Goal: Task Accomplishment & Management: Use online tool/utility

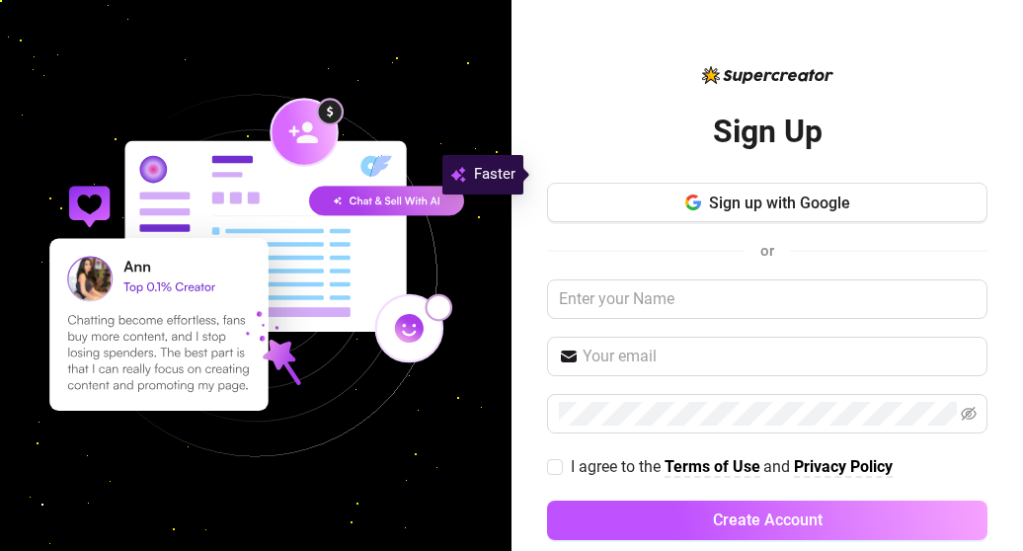
scroll to position [28, 0]
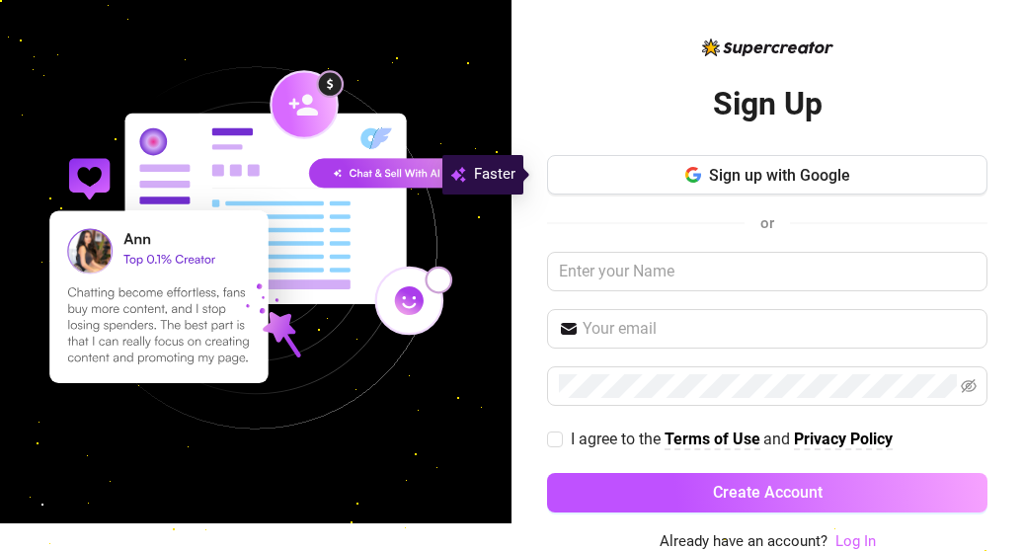
click at [850, 545] on link "Log In" at bounding box center [855, 541] width 40 height 18
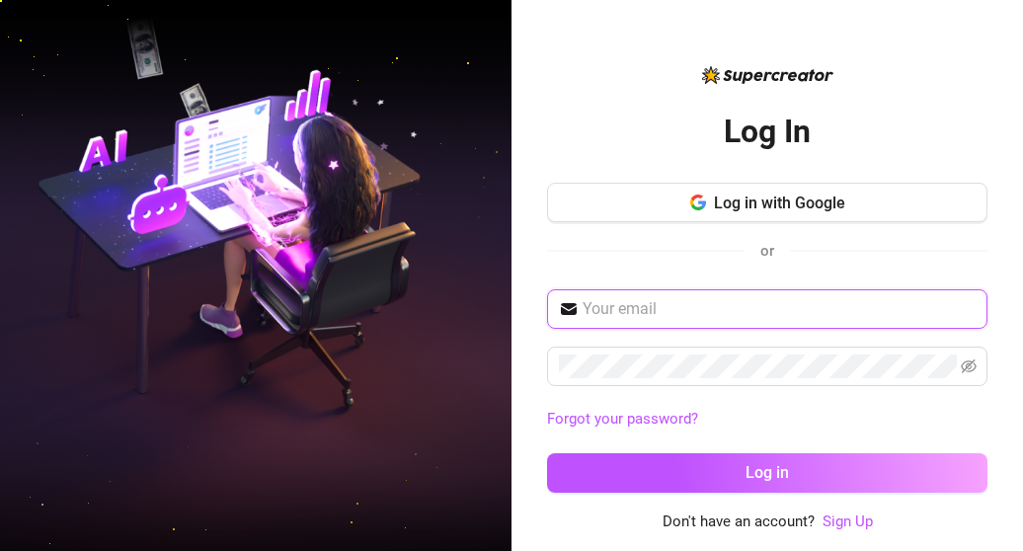
click at [725, 311] on input "text" at bounding box center [779, 309] width 393 height 24
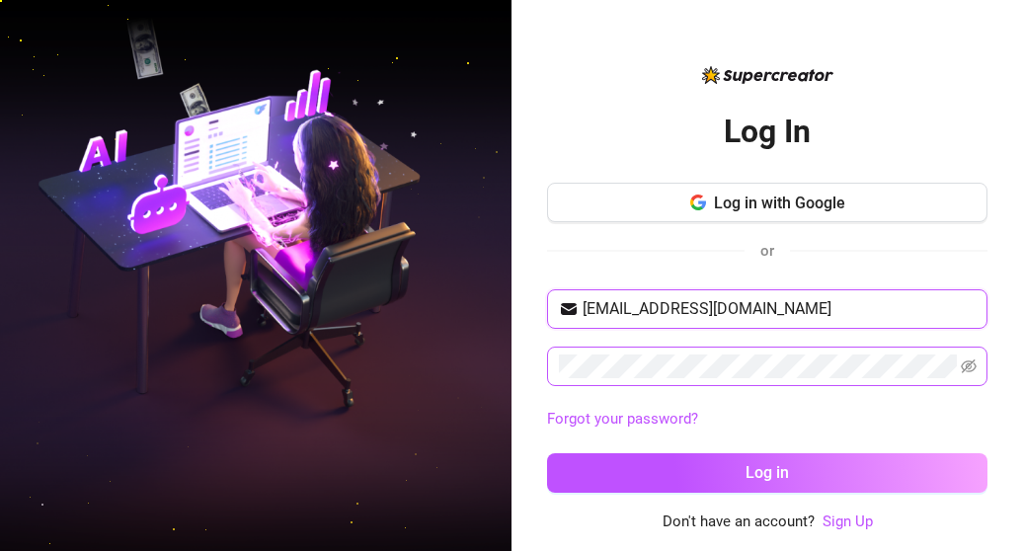
type input "[EMAIL_ADDRESS][DOMAIN_NAME]"
click at [968, 363] on icon "eye-invisible" at bounding box center [969, 366] width 16 height 14
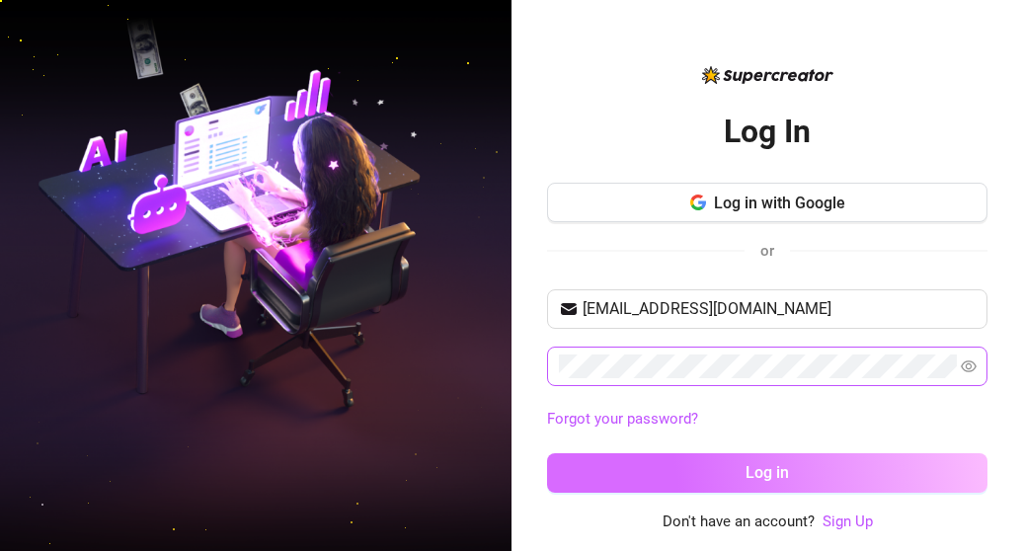
click at [841, 472] on button "Log in" at bounding box center [767, 472] width 440 height 39
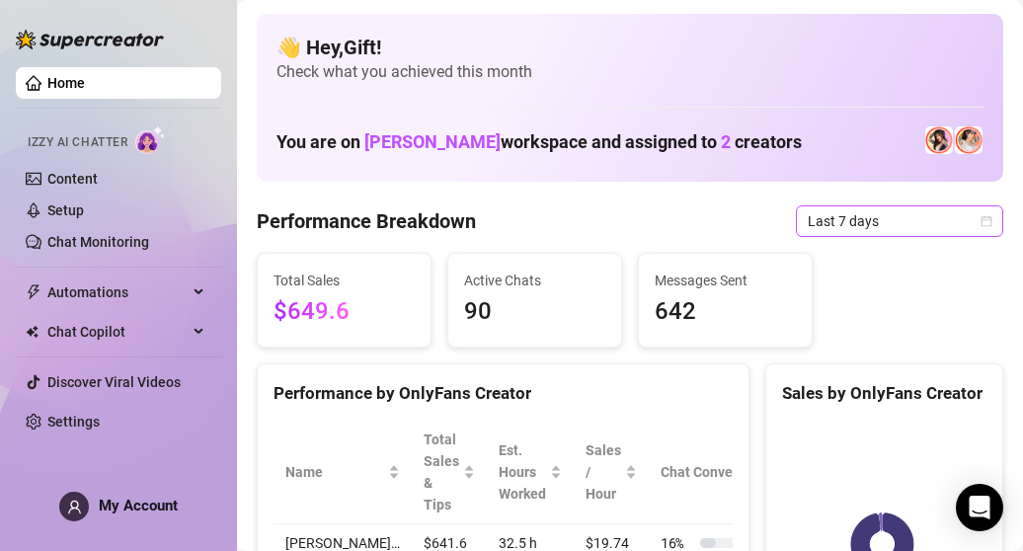
click at [981, 220] on icon "calendar" at bounding box center [987, 221] width 12 height 12
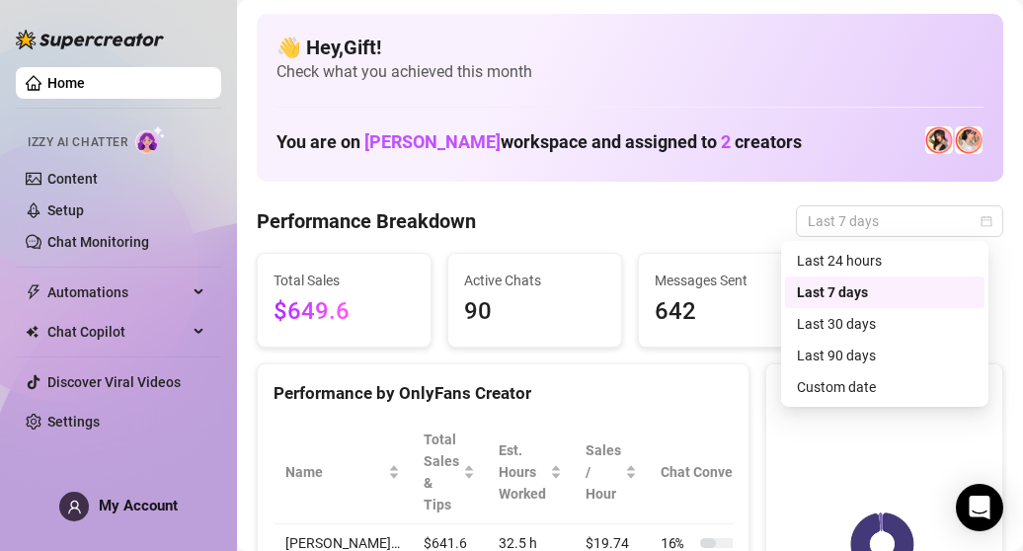
click at [878, 393] on div "Custom date" at bounding box center [885, 387] width 176 height 22
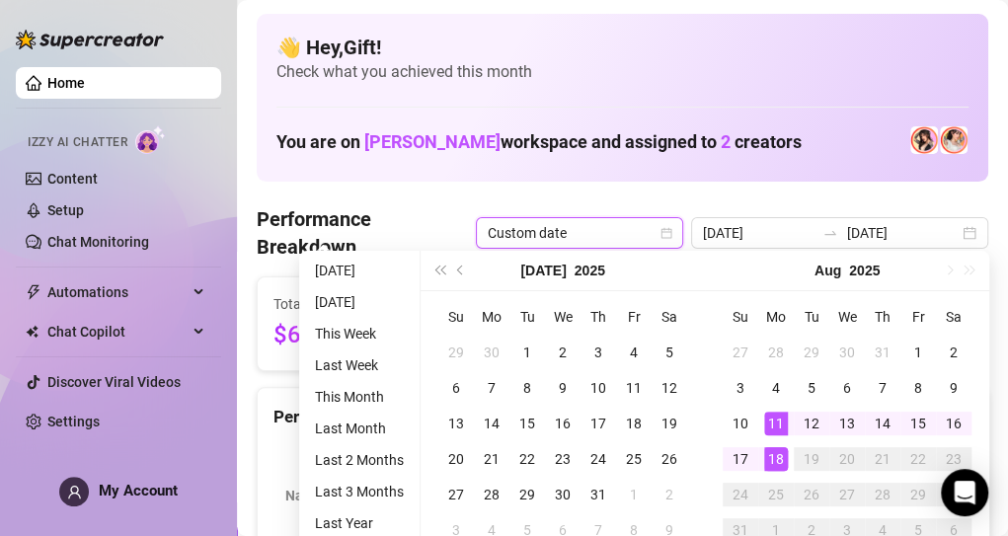
click at [265, 400] on div "Performance by OnlyFans Creator" at bounding box center [498, 409] width 481 height 42
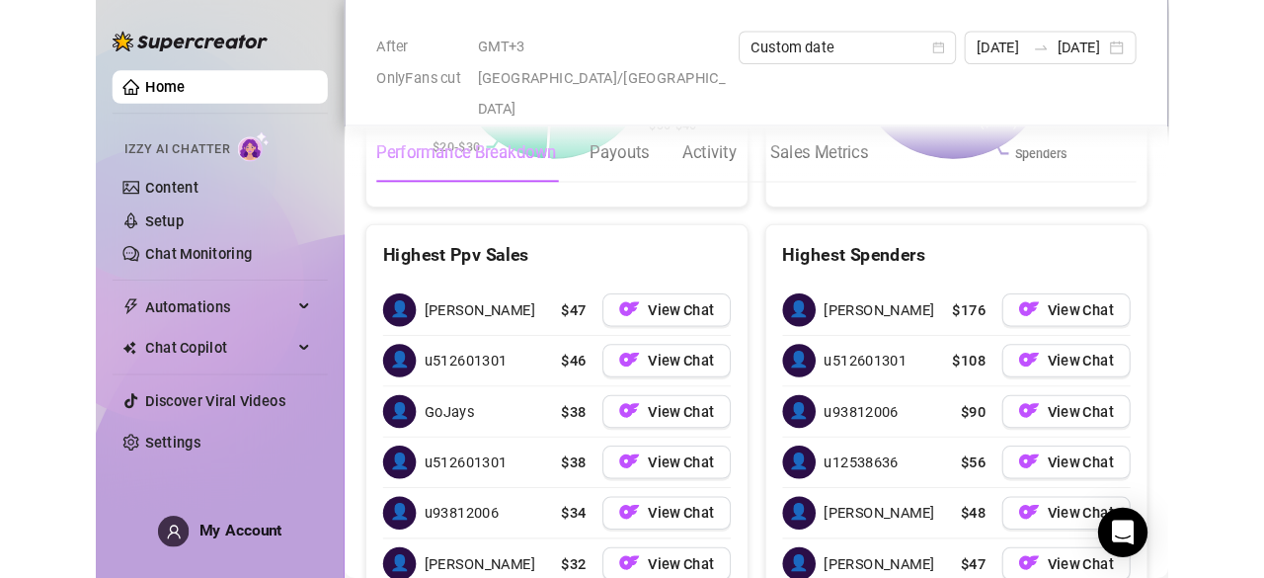
scroll to position [2976, 0]
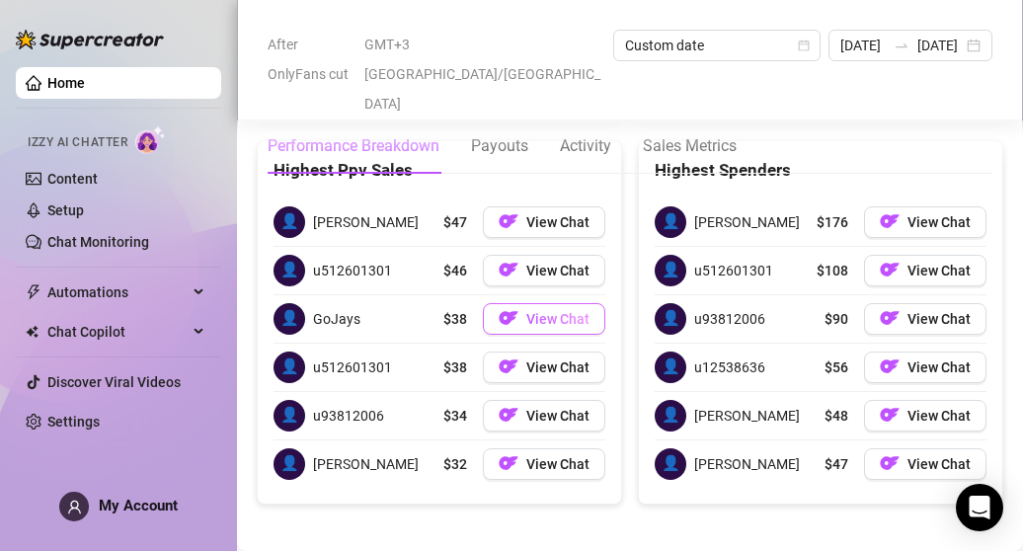
click at [568, 311] on span "View Chat" at bounding box center [557, 319] width 63 height 16
click at [928, 359] on span "View Chat" at bounding box center [939, 367] width 63 height 16
click at [938, 311] on span "View Chat" at bounding box center [939, 319] width 63 height 16
click at [920, 311] on span "View Chat" at bounding box center [939, 319] width 63 height 16
click at [927, 311] on span "View Chat" at bounding box center [939, 319] width 63 height 16
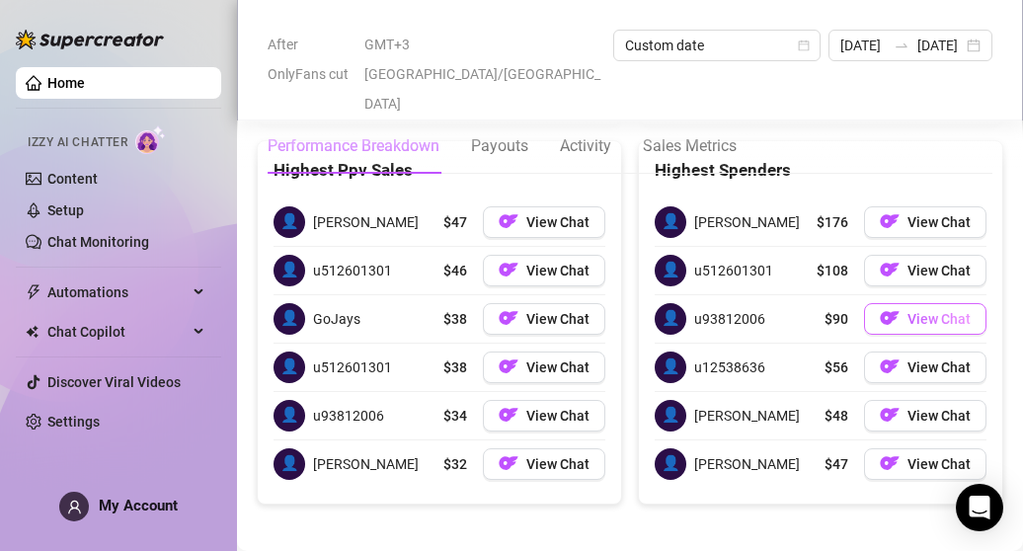
click at [928, 311] on span "View Chat" at bounding box center [939, 319] width 63 height 16
click at [919, 311] on span "View Chat" at bounding box center [939, 319] width 63 height 16
click at [924, 311] on span "View Chat" at bounding box center [939, 319] width 63 height 16
click at [918, 311] on span "View Chat" at bounding box center [939, 319] width 63 height 16
click at [914, 311] on span "View Chat" at bounding box center [939, 319] width 63 height 16
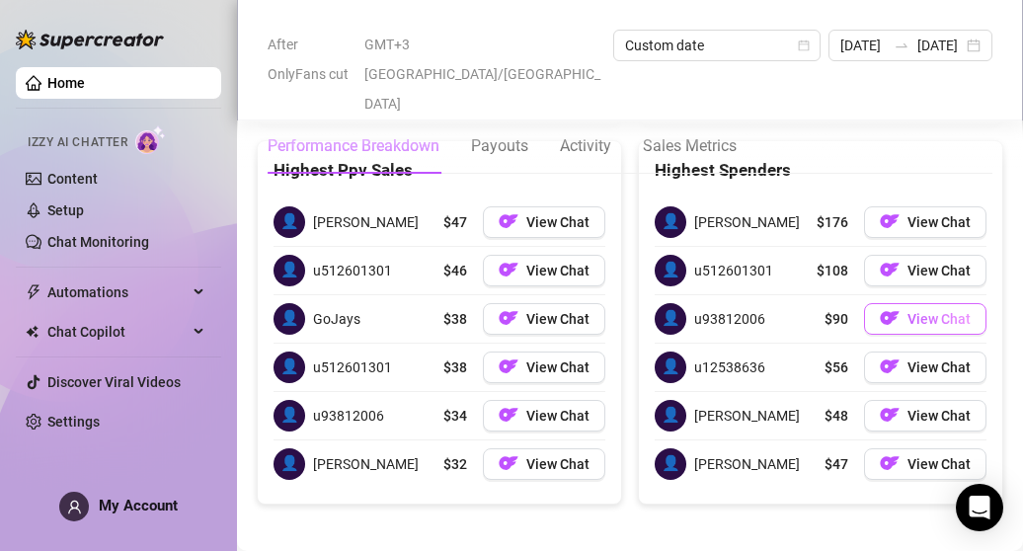
click at [915, 311] on span "View Chat" at bounding box center [939, 319] width 63 height 16
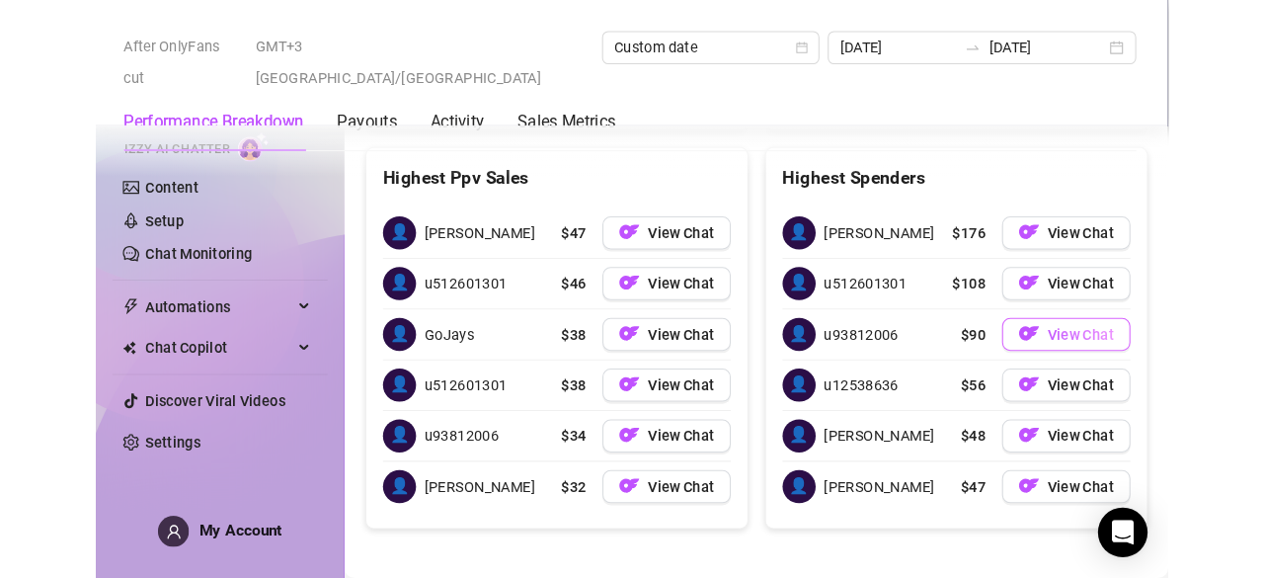
scroll to position [2918, 0]
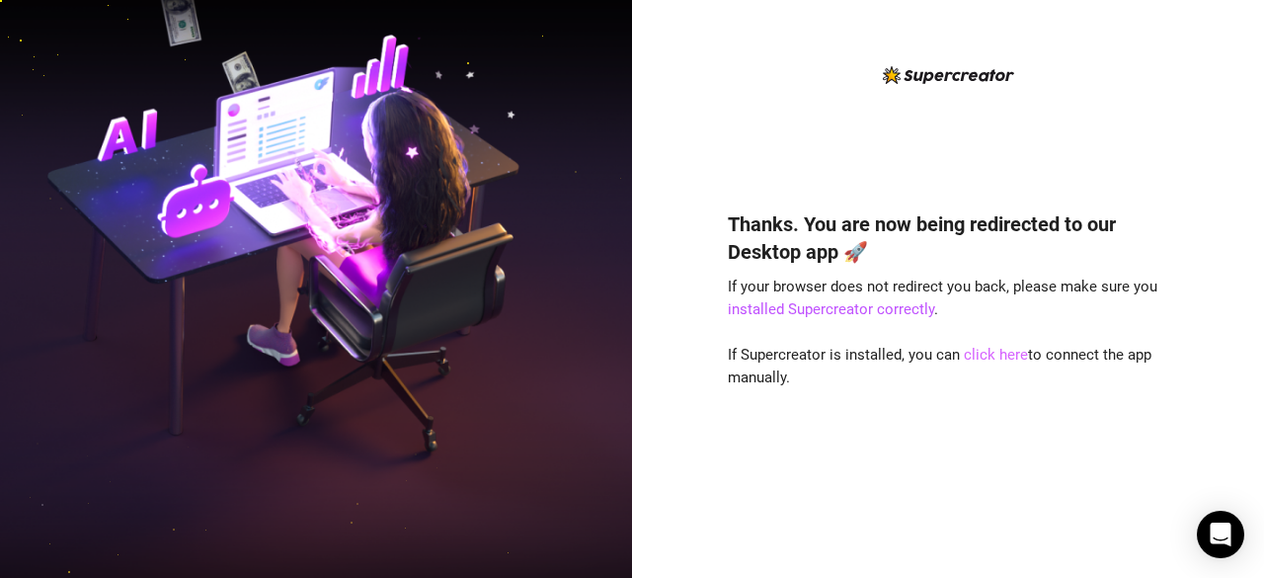
click at [1007, 359] on link "click here" at bounding box center [996, 355] width 64 height 18
click at [986, 355] on link "click here" at bounding box center [996, 355] width 64 height 18
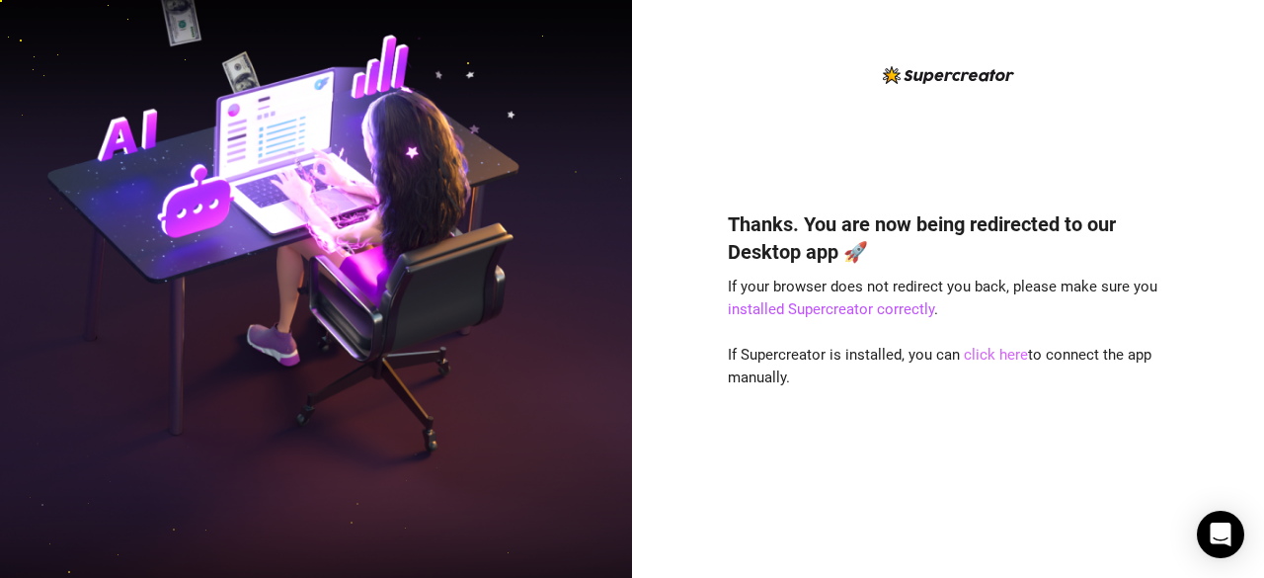
click at [993, 351] on link "click here" at bounding box center [996, 355] width 64 height 18
click at [1006, 351] on link "click here" at bounding box center [996, 355] width 64 height 18
